Goal: Information Seeking & Learning: Learn about a topic

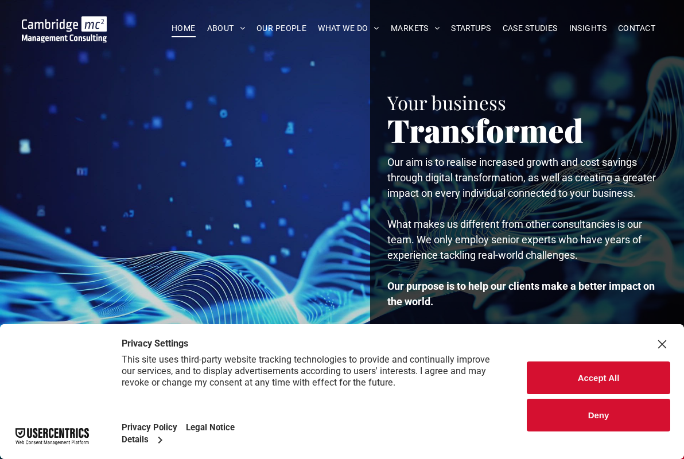
click at [600, 427] on button "Deny" at bounding box center [597, 415] width 143 height 33
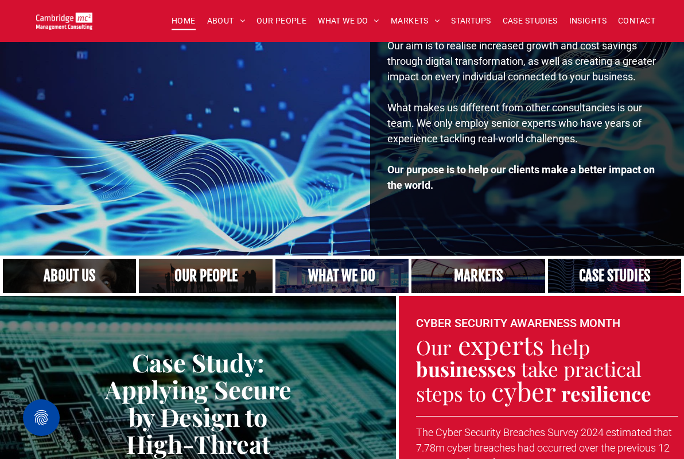
scroll to position [120, 0]
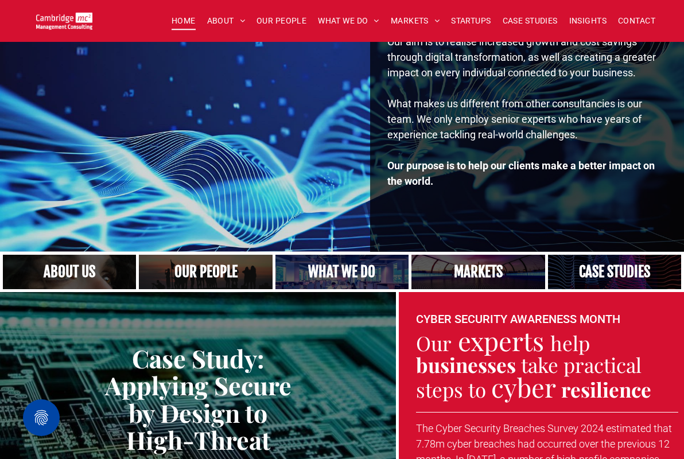
click at [349, 276] on link "A yoga teacher lifting his whole body off the ground in the peacock pose" at bounding box center [341, 271] width 141 height 37
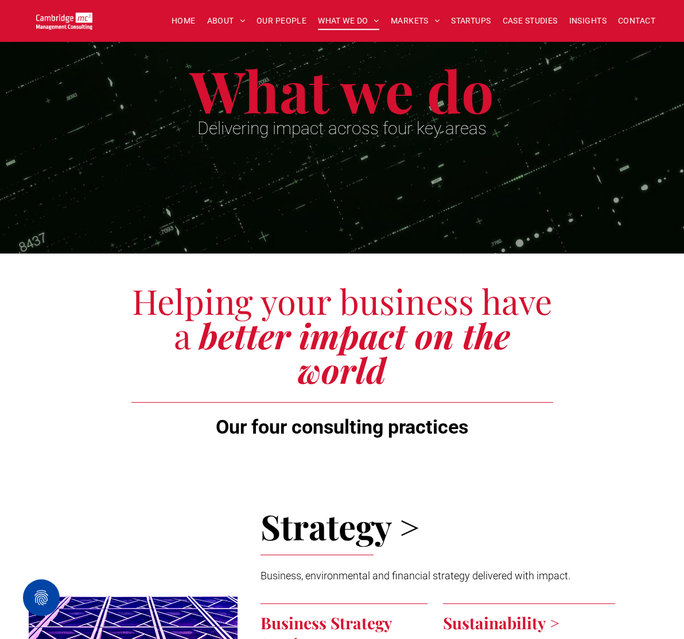
scroll to position [68, 0]
